Goal: Navigation & Orientation: Find specific page/section

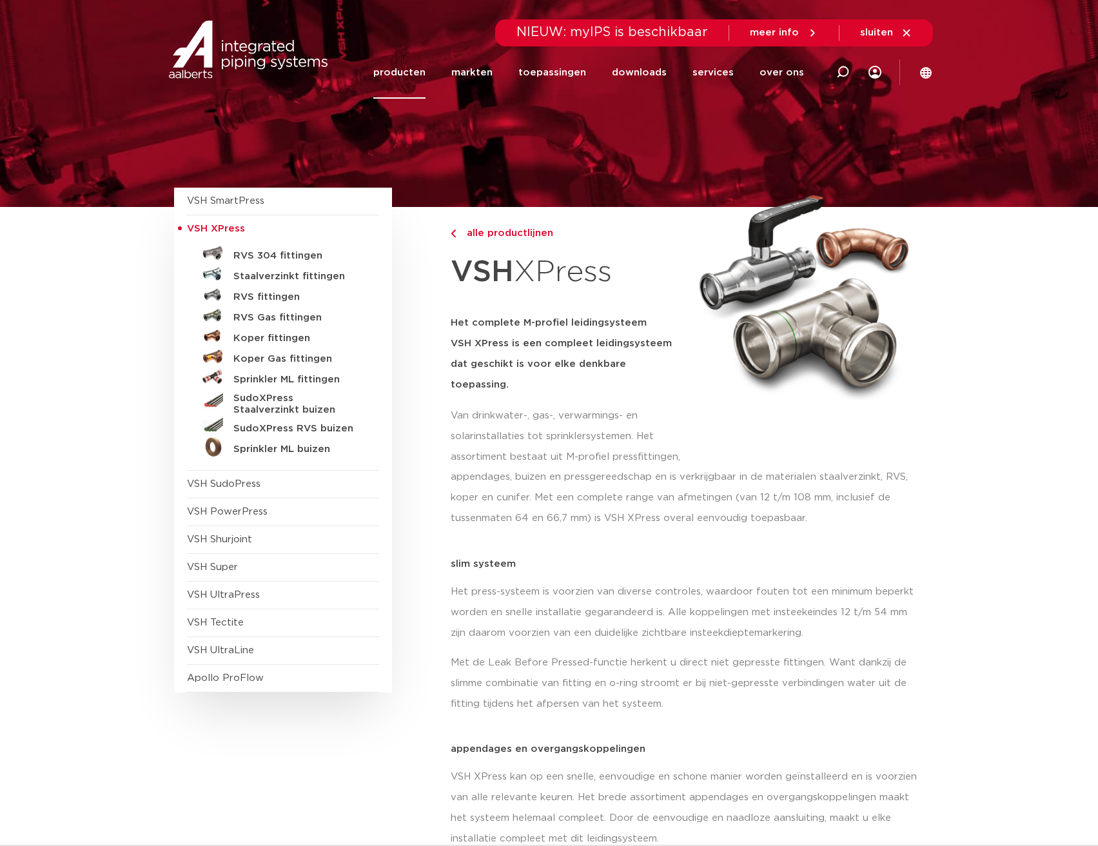
click at [410, 72] on link "producten" at bounding box center [399, 72] width 52 height 52
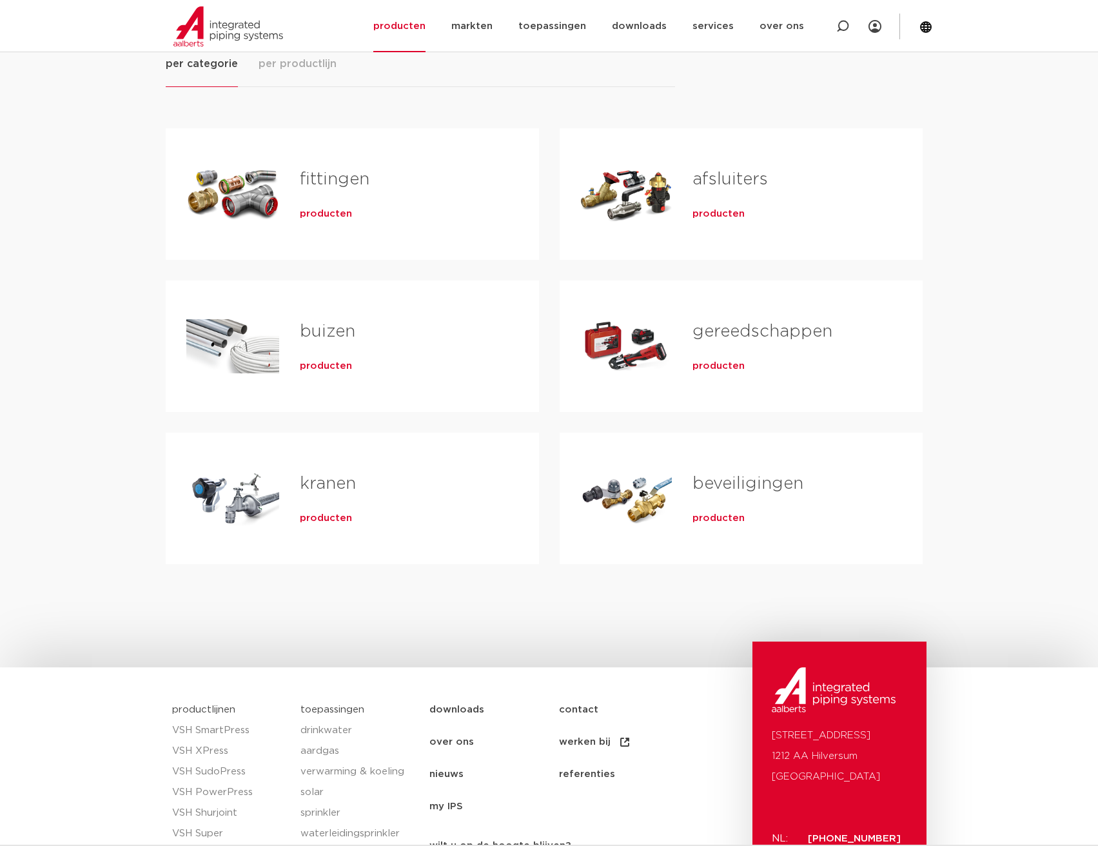
click at [325, 214] on span "producten" at bounding box center [326, 214] width 52 height 13
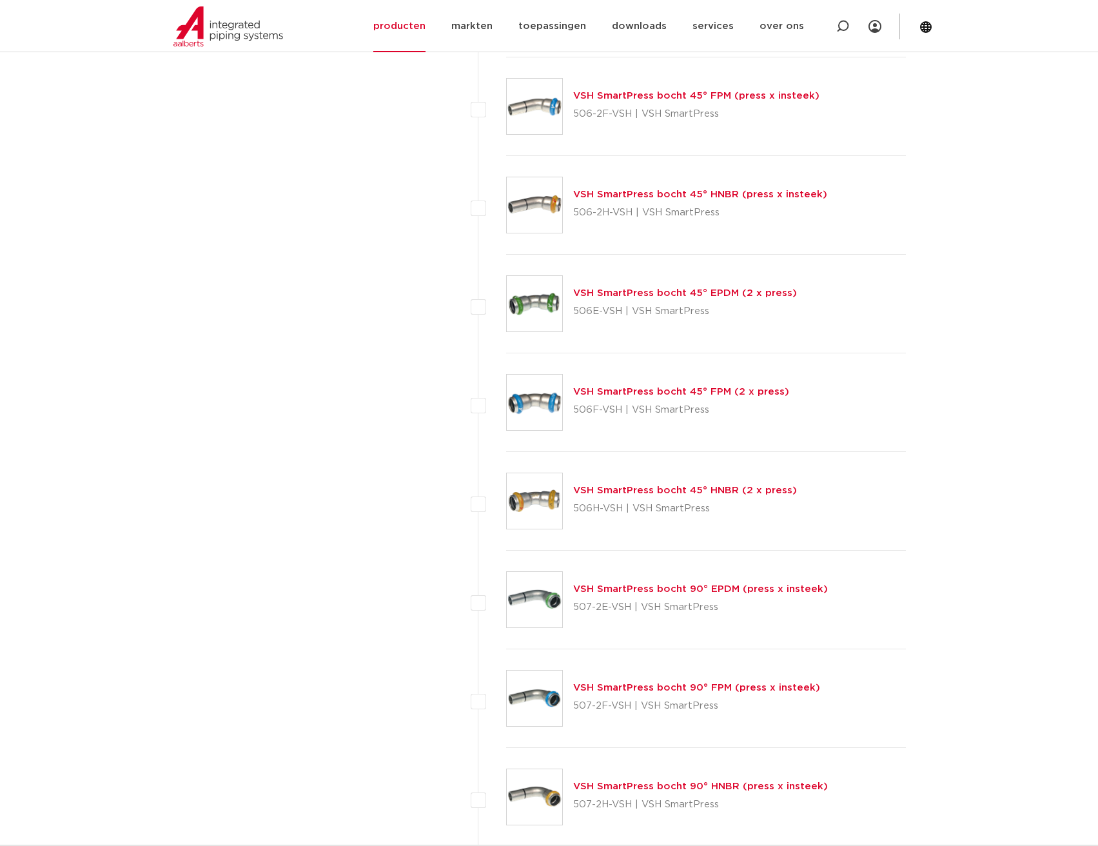
scroll to position [4107, 0]
